Goal: Information Seeking & Learning: Find specific fact

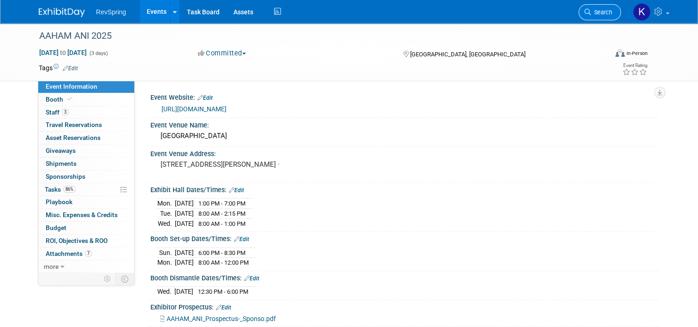
click at [614, 8] on link "Search" at bounding box center [600, 12] width 42 height 16
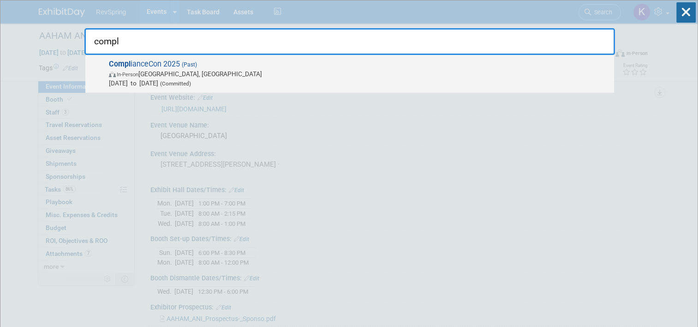
type input "compl"
click at [466, 82] on span "Sep 29, 2025 to Oct 1, 2025 (Committed)" at bounding box center [359, 82] width 501 height 9
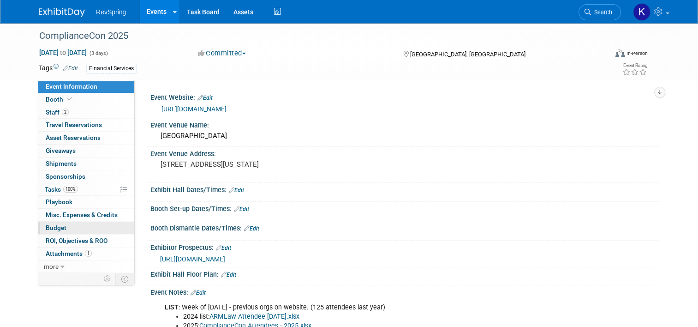
click at [81, 227] on link "Budget" at bounding box center [86, 228] width 96 height 12
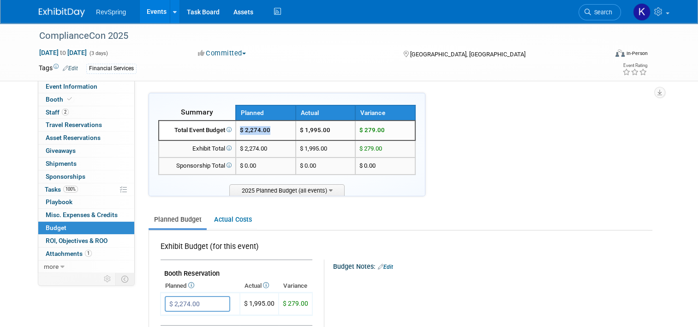
drag, startPoint x: 270, startPoint y: 130, endPoint x: 236, endPoint y: 131, distance: 33.7
click at [236, 131] on td "$ 2,274.00" at bounding box center [266, 130] width 60 height 20
copy span "$ 2,274.00"
drag, startPoint x: 337, startPoint y: 132, endPoint x: 295, endPoint y: 135, distance: 42.1
click at [296, 135] on td "$ 1,995.00" at bounding box center [326, 130] width 60 height 20
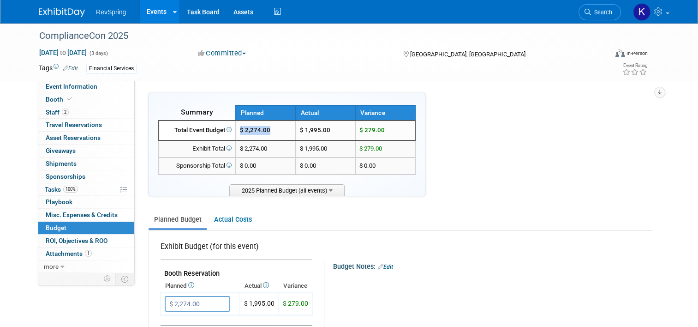
drag, startPoint x: 295, startPoint y: 135, endPoint x: 305, endPoint y: 131, distance: 10.4
copy td "$ 1,995.00"
click at [607, 9] on span "Search" at bounding box center [601, 12] width 21 height 7
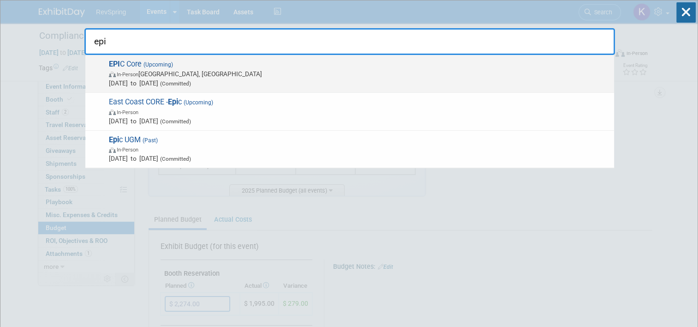
type input "epi"
click at [522, 76] on span "In-Person [GEOGRAPHIC_DATA], [GEOGRAPHIC_DATA]" at bounding box center [359, 73] width 501 height 9
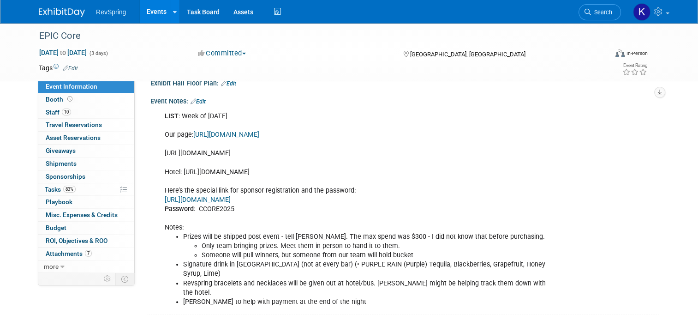
scroll to position [182, 0]
click at [198, 98] on link "Edit" at bounding box center [198, 101] width 15 height 6
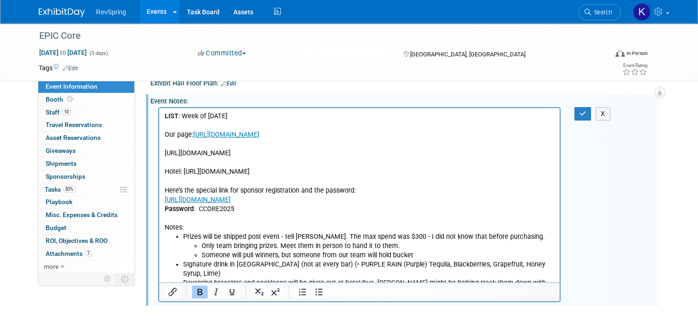
scroll to position [258, 0]
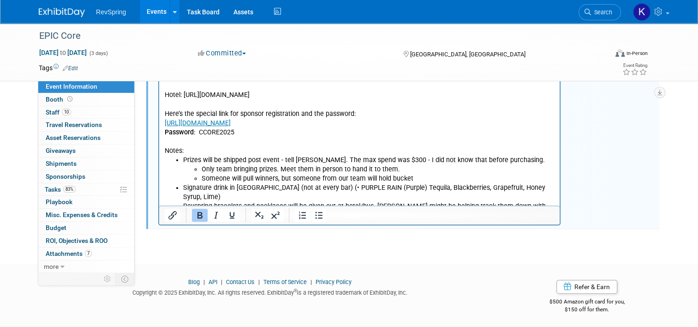
click at [242, 174] on li "Only team bringing prizes. Meet them in person to hand it to them." at bounding box center [378, 169] width 353 height 9
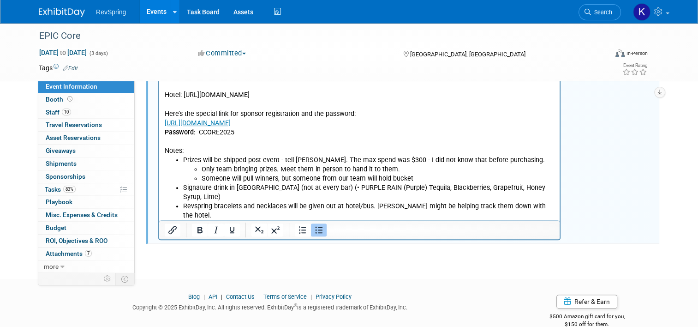
scroll to position [273, 0]
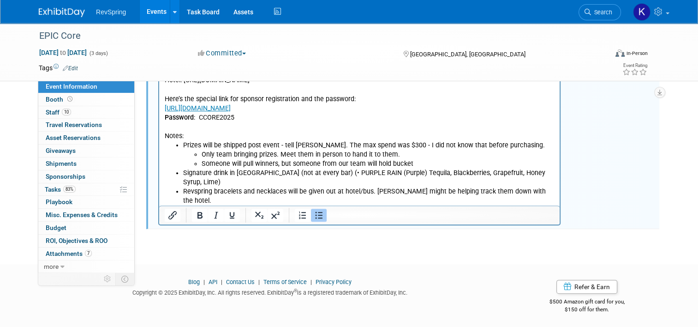
click at [181, 152] on ul "Prizes will be shipped post event - tell Kennon. The max spend was $300 - I did…" at bounding box center [360, 178] width 390 height 74
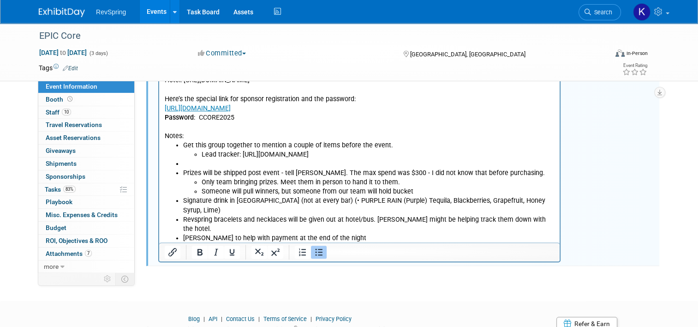
drag, startPoint x: 387, startPoint y: 173, endPoint x: 241, endPoint y: 165, distance: 146.1
click at [241, 159] on li "Lead tracker: https://revspringinc.sharepoint.com/:x:/s/CorporateMarketing/Ee88…" at bounding box center [378, 154] width 353 height 9
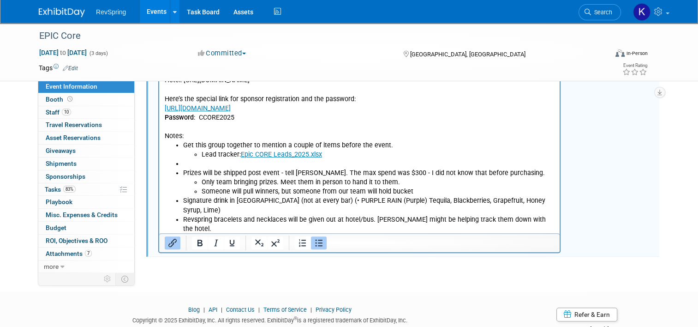
click at [351, 159] on li "Lead tracker: Epic CORE Leads_2025.xlsx" at bounding box center [378, 154] width 353 height 9
click at [351, 159] on li "Lead tracker: Epic CORE Leads_2025.xlsx﻿" at bounding box center [378, 154] width 353 height 9
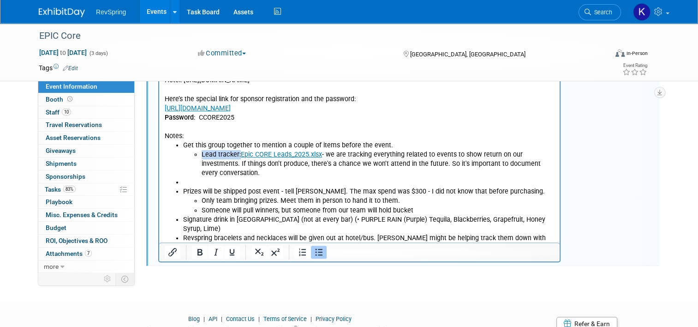
drag, startPoint x: 240, startPoint y: 165, endPoint x: 201, endPoint y: 168, distance: 38.8
click at [201, 168] on ul "Lead tracker: Epic CORE Leads_2025.xlsx - we are tracking everything related to…" at bounding box center [369, 164] width 372 height 28
click at [314, 184] on li "Rich Text Area. Press ALT-0 for help." at bounding box center [369, 182] width 372 height 9
click at [555, 171] on li "Lead tracker: Epic CORE Leads_2025.xlsx - we are tracking everything related to…" at bounding box center [378, 164] width 353 height 28
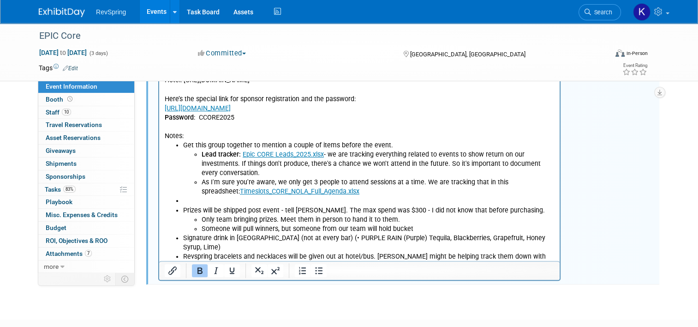
click at [337, 196] on li "Rich Text Area. Press ALT-0 for help." at bounding box center [369, 200] width 372 height 9
click at [336, 195] on li "As I'm sure you're aware, we only get 3 people to attend sessions at a time. We…" at bounding box center [378, 187] width 353 height 18
click at [350, 192] on li "As I'm sure you're aware, we only get 3 people to attend sessions at a time. We…" at bounding box center [378, 187] width 353 height 18
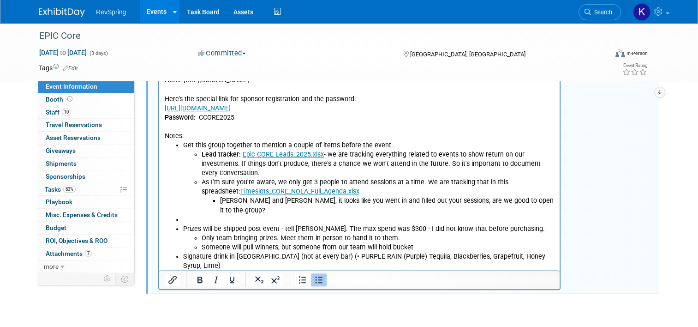
click at [189, 215] on li "Rich Text Area. Press ALT-0 for help." at bounding box center [369, 219] width 372 height 9
click at [291, 270] on li "Revspring bracelets and necklaces will be given out at hotel/bus. Kennon might …" at bounding box center [369, 279] width 372 height 18
copy li "Revspring bracelets and necklaces will be given out at hotel/bus. Kennon might …"
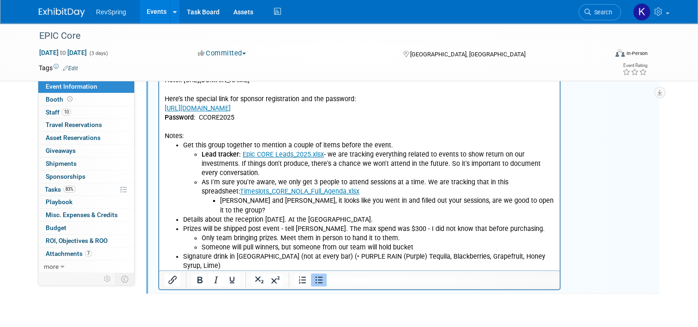
click at [369, 215] on li "Details about the reception Wednesday. At the house of blues." at bounding box center [369, 219] width 372 height 9
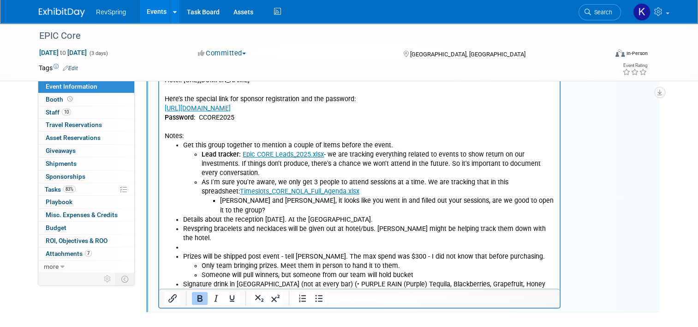
click at [317, 243] on li "Rich Text Area. Press ALT-0 for help." at bounding box center [369, 247] width 372 height 9
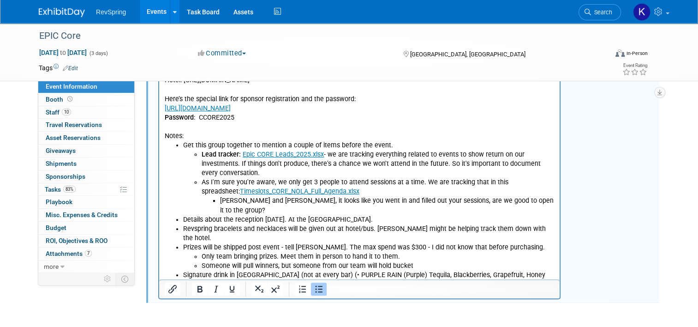
click at [213, 289] on li "Revspring bracelets and necklaces will be given out at hotel/bus. Kennon might …" at bounding box center [369, 298] width 372 height 18
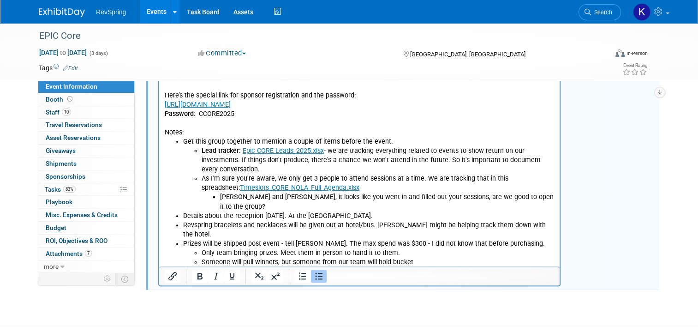
scroll to position [277, 0]
click at [371, 211] on li "Details about the reception Wednesday. At the house of blues." at bounding box center [369, 215] width 372 height 9
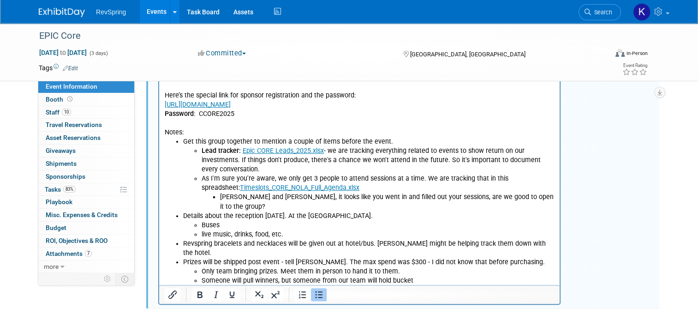
click at [349, 304] on li "kennon to help with payment at the end of the night" at bounding box center [369, 308] width 372 height 9
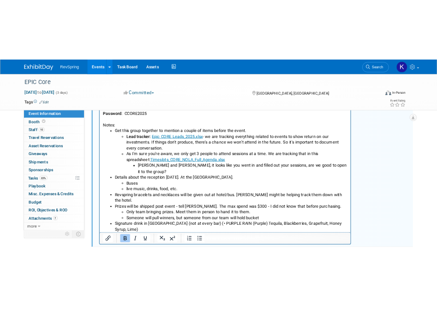
scroll to position [302, 0]
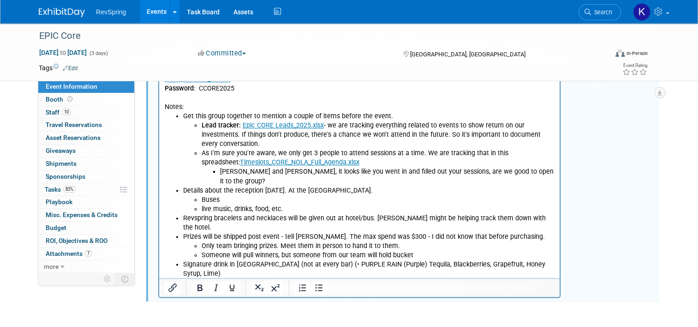
click at [312, 298] on p "Rich Text Area. Press ALT-0 for help." at bounding box center [360, 302] width 390 height 9
click at [378, 186] on li "Details about the reception Wednesday. At the house of blues. Buses live music,…" at bounding box center [369, 200] width 372 height 28
click at [377, 186] on li "Details about the reception Wednesday. At the house of blues. Buses live music,…" at bounding box center [369, 200] width 372 height 28
click at [365, 186] on li "Details about the reception Wednesday. At the house of blues. Buses live music,…" at bounding box center [369, 200] width 372 height 28
click at [361, 186] on li "Details about the reception Wednesday. At the house of blues. Buses live music,…" at bounding box center [369, 200] width 372 height 28
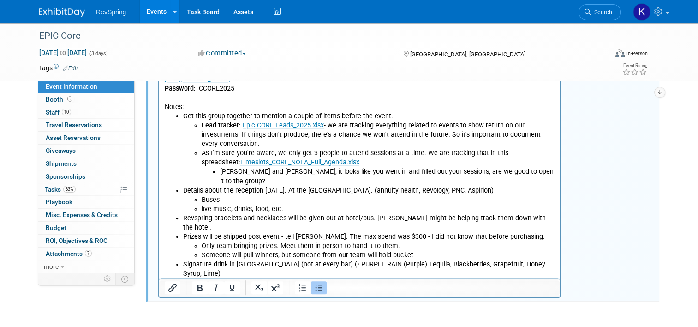
drag, startPoint x: 553, startPoint y: 210, endPoint x: 548, endPoint y: 210, distance: 5.5
click at [548, 214] on li "Revspring bracelets and necklaces will be given out at hotel/bus. Kennon might …" at bounding box center [369, 223] width 372 height 18
click at [545, 214] on li "Revspring bracelets and necklaces will be given out at hotel/bus. Kennon might …" at bounding box center [369, 223] width 372 height 18
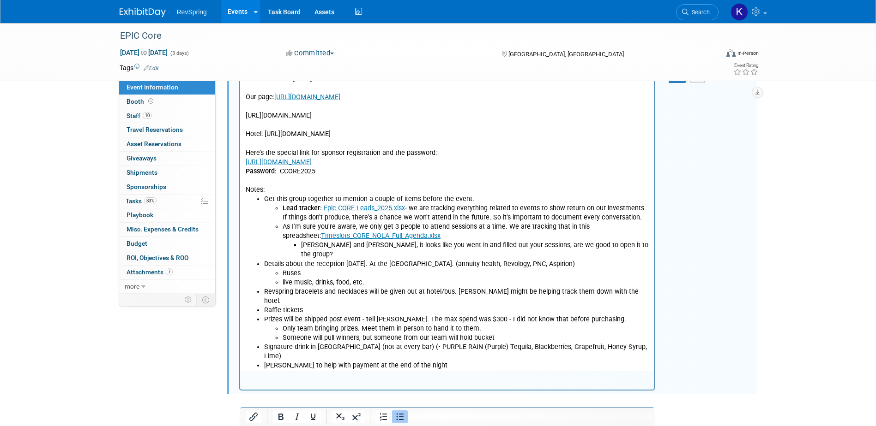
scroll to position [149, 0]
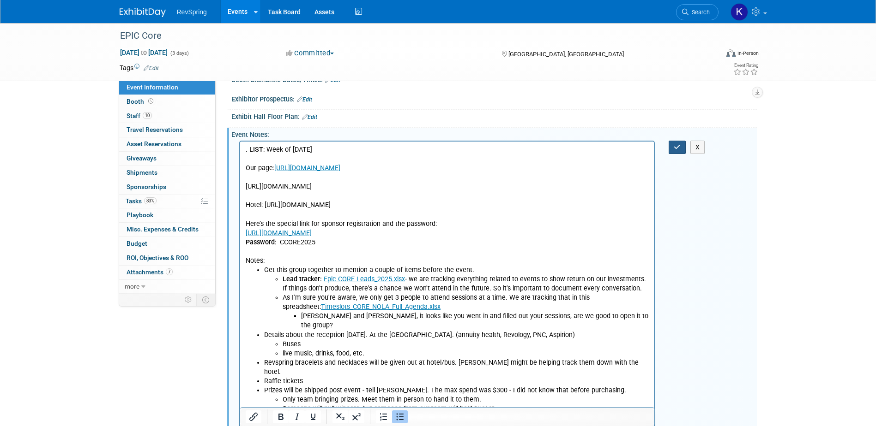
click at [670, 148] on button "button" at bounding box center [676, 147] width 17 height 13
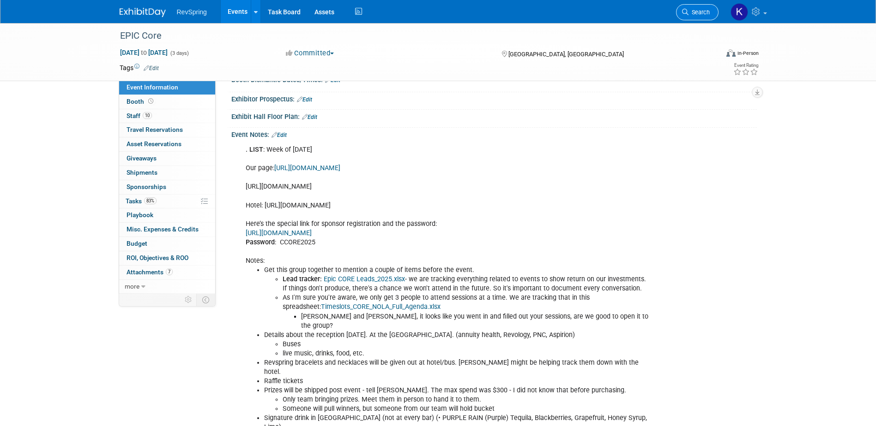
click at [694, 10] on span "Search" at bounding box center [698, 12] width 21 height 7
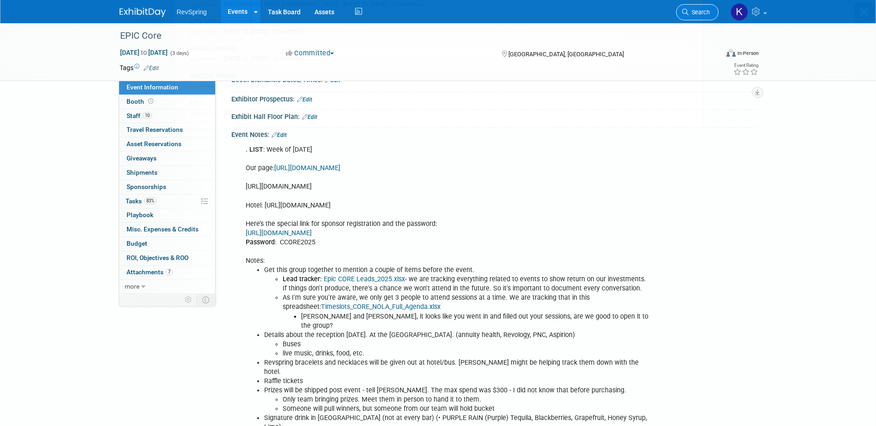
scroll to position [0, 0]
